Goal: Book appointment/travel/reservation

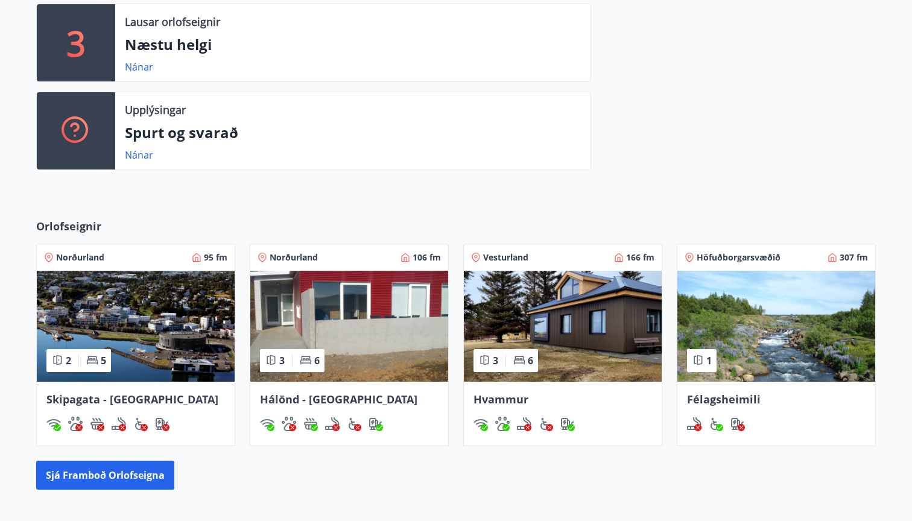
scroll to position [342, 0]
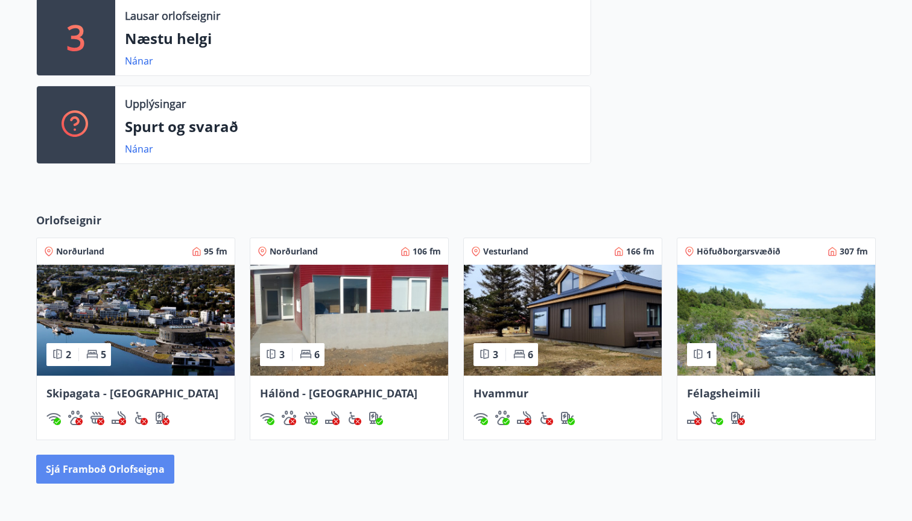
click at [138, 470] on button "Sjá framboð orlofseigna" at bounding box center [105, 469] width 138 height 29
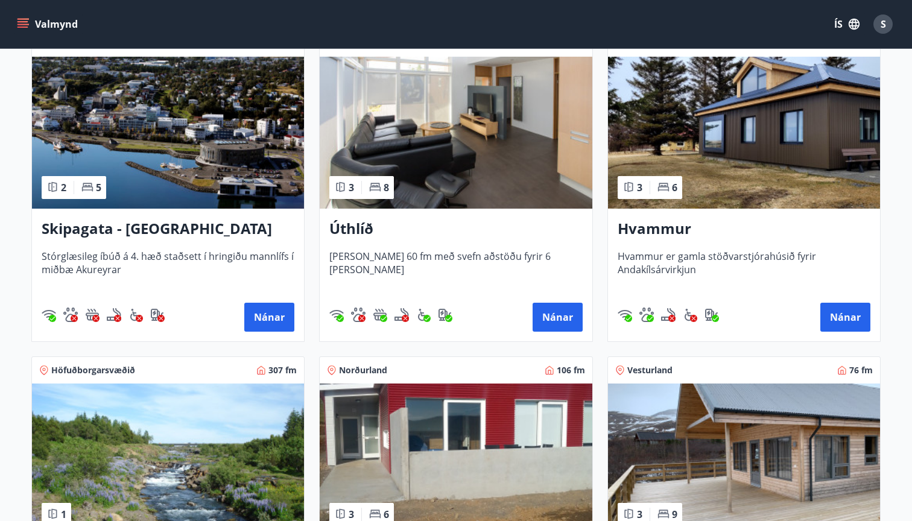
click at [415, 246] on div "Úthlíð Húsið er 60 fm með svefn aðstöðu fyrir 6 manns Nánar" at bounding box center [456, 275] width 272 height 133
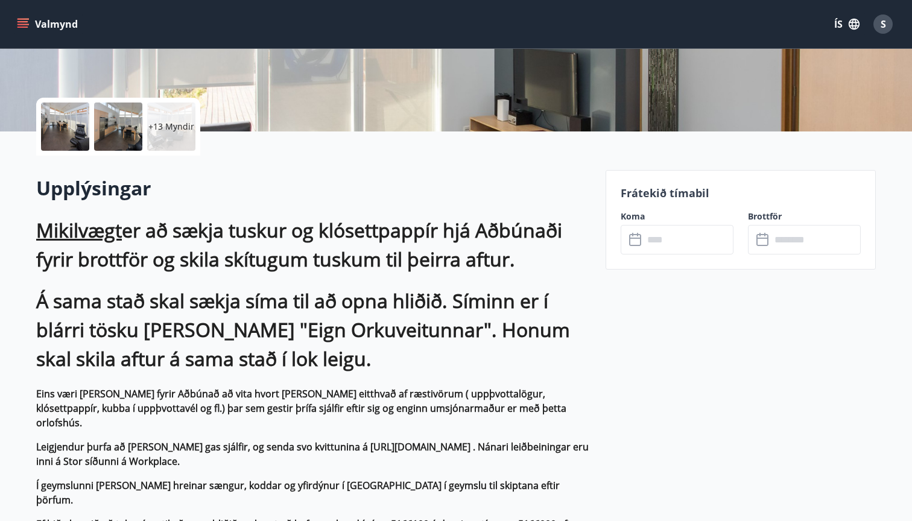
scroll to position [236, 0]
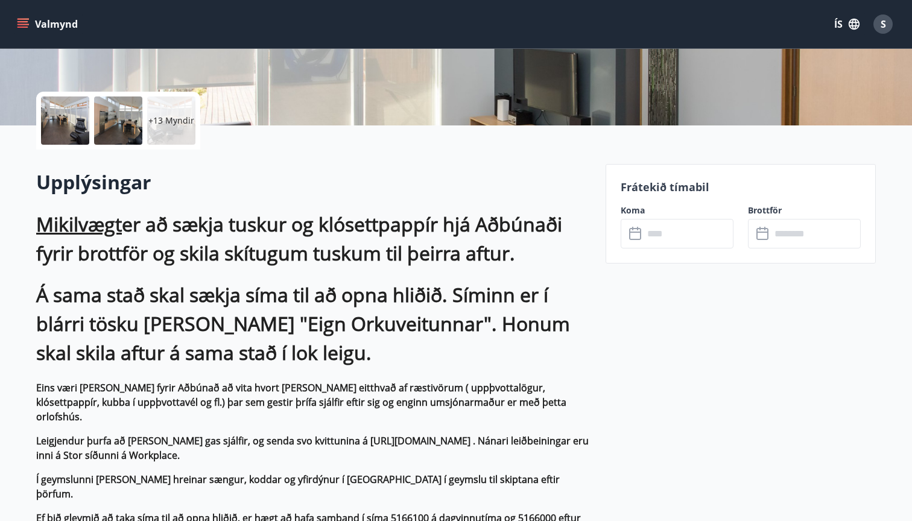
click at [664, 235] on input "text" at bounding box center [689, 234] width 90 height 30
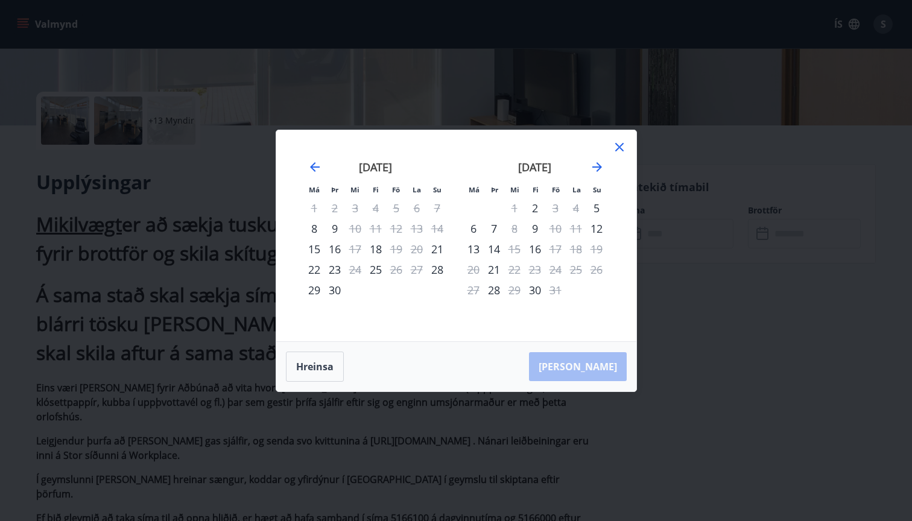
click at [621, 148] on icon at bounding box center [619, 147] width 8 height 8
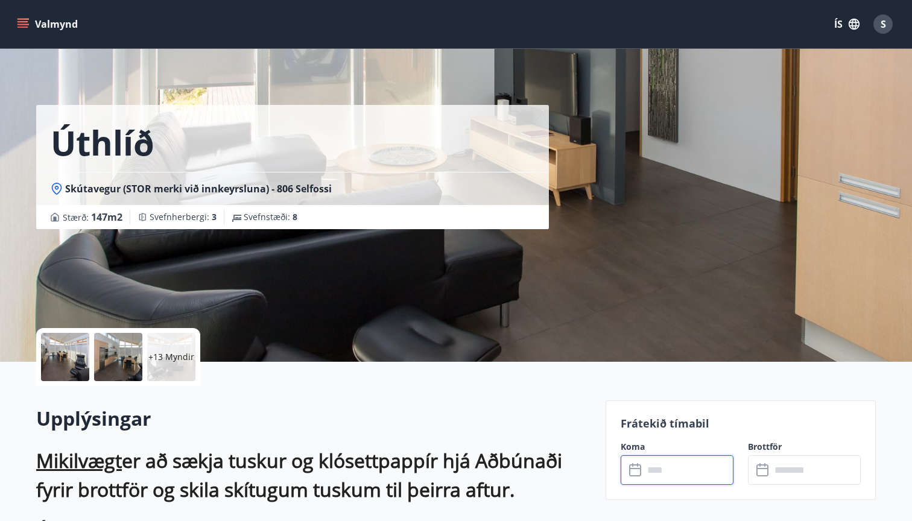
scroll to position [0, 0]
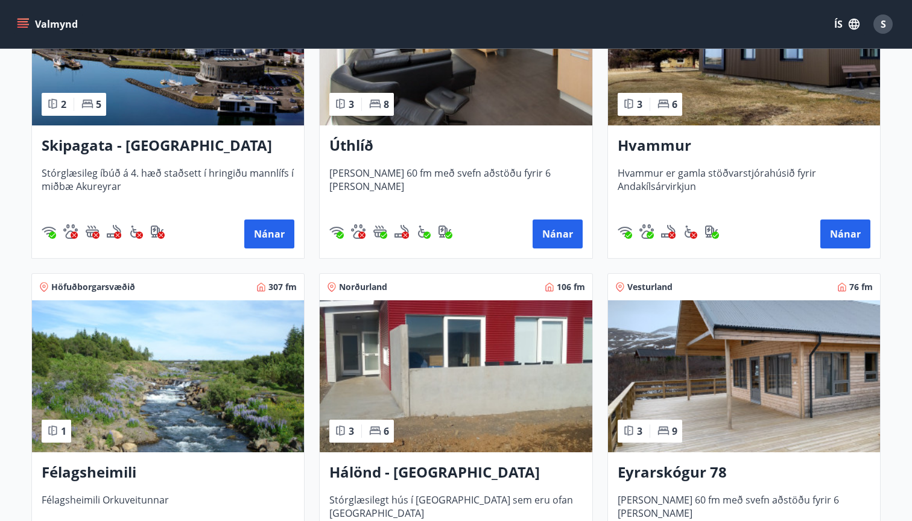
scroll to position [317, 0]
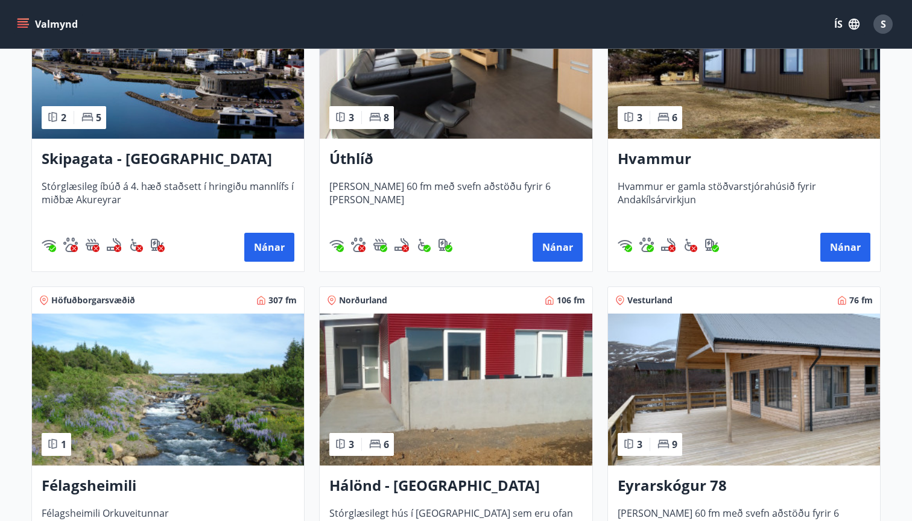
click at [699, 162] on h3 "Hvammur" at bounding box center [744, 159] width 253 height 22
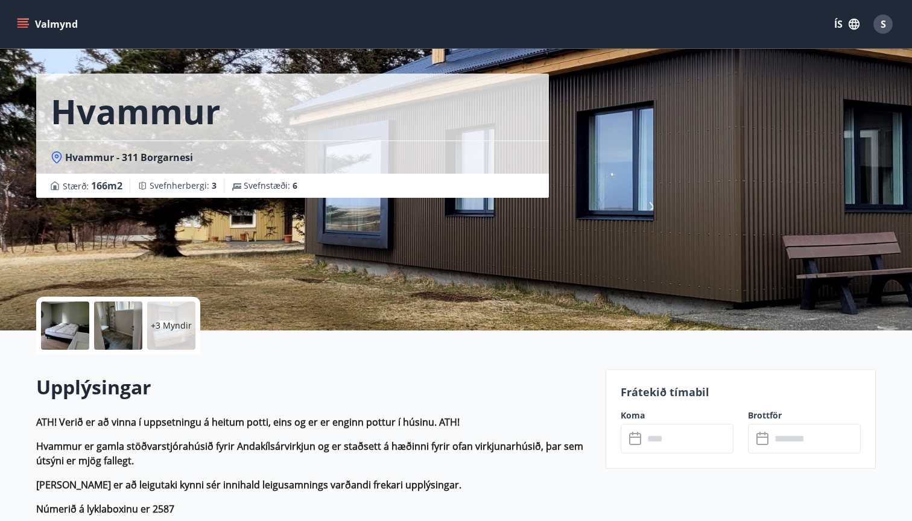
scroll to position [43, 0]
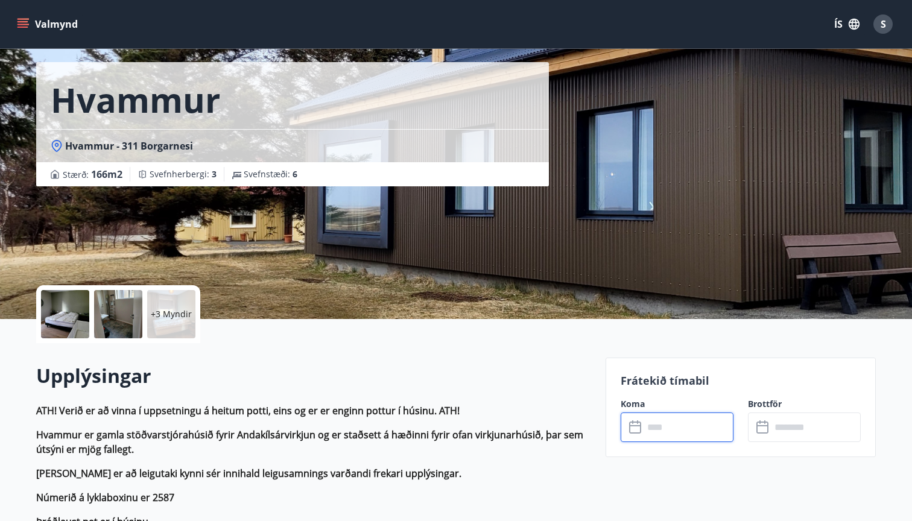
click at [684, 423] on input "text" at bounding box center [689, 428] width 90 height 30
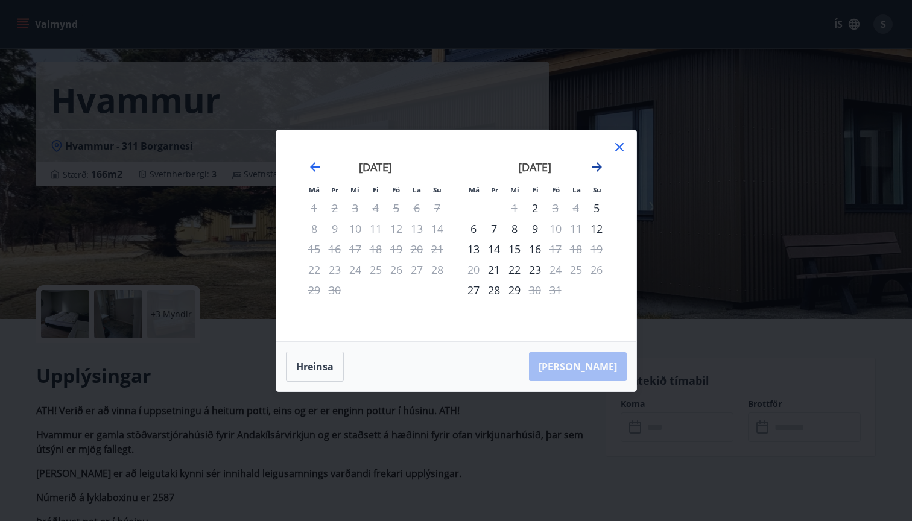
click at [601, 169] on icon "Move forward to switch to the next month." at bounding box center [597, 167] width 14 height 14
click at [619, 146] on icon at bounding box center [619, 147] width 8 height 8
